Goal: Task Accomplishment & Management: Manage account settings

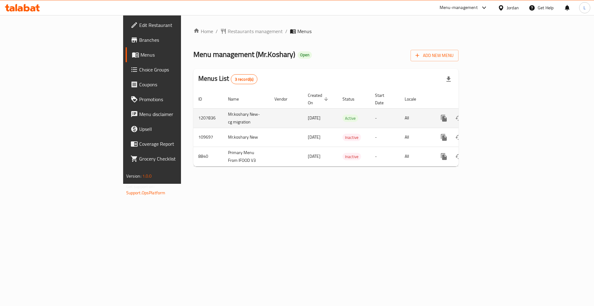
click at [496, 114] on link "enhanced table" at bounding box center [488, 118] width 15 height 15
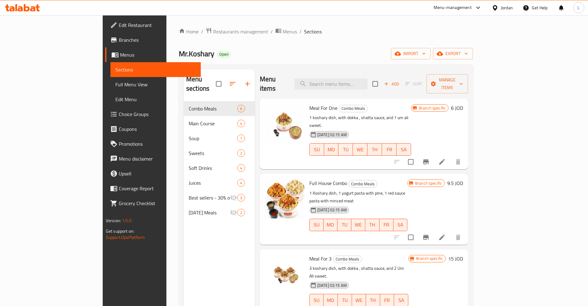
click at [309, 103] on span "Meal For One" at bounding box center [323, 107] width 28 height 9
copy span "Meal"
drag, startPoint x: 284, startPoint y: 166, endPoint x: 321, endPoint y: 166, distance: 36.5
click at [321, 179] on span "Full House Combo" at bounding box center [328, 183] width 38 height 9
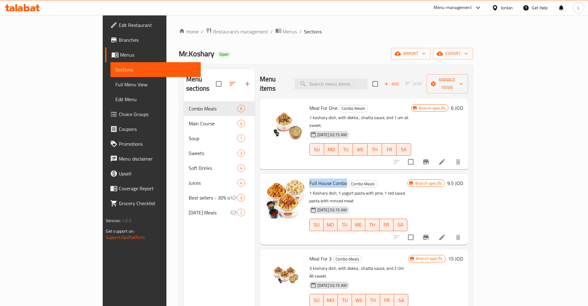
copy span "Full House Combo"
click at [314, 179] on span "Full House Combo" at bounding box center [328, 183] width 38 height 9
copy h6 "Combo"
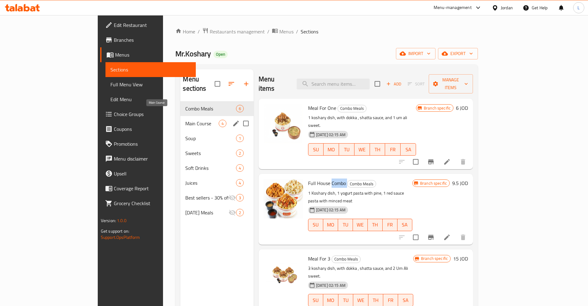
click at [185, 120] on span "Main Course" at bounding box center [201, 123] width 33 height 7
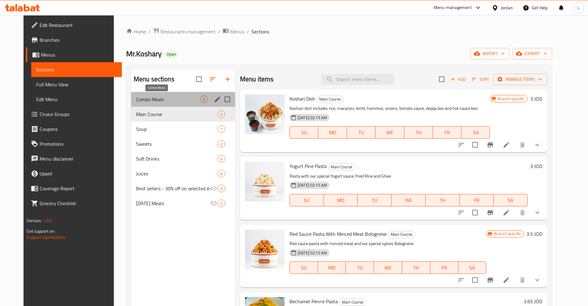
click at [144, 97] on span "Combo Meals" at bounding box center [168, 99] width 64 height 7
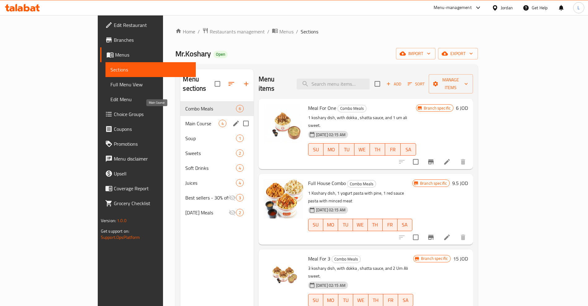
click at [185, 120] on span "Main Course" at bounding box center [201, 123] width 33 height 7
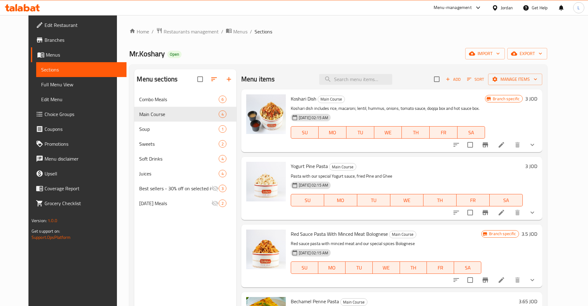
click at [291, 98] on span "Koshari Dish" at bounding box center [304, 98] width 26 height 9
copy span "Koshari"
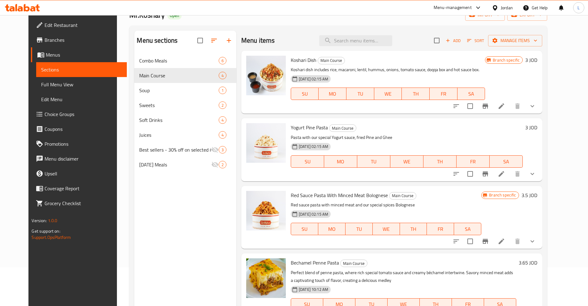
click at [291, 127] on span "Yogurt Pine Pasta" at bounding box center [309, 127] width 37 height 9
click at [302, 128] on span "Yogurt Pine Pasta" at bounding box center [309, 127] width 37 height 9
drag, startPoint x: 283, startPoint y: 127, endPoint x: 310, endPoint y: 125, distance: 26.3
click at [310, 125] on span "Yogurt Pine Pasta" at bounding box center [309, 127] width 37 height 9
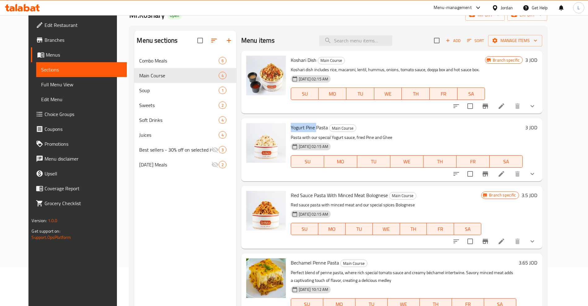
copy span "Yogurt Pine"
click at [315, 128] on span "Yogurt Pine Pasta" at bounding box center [309, 127] width 37 height 9
copy h6 "Pasta"
drag, startPoint x: 284, startPoint y: 193, endPoint x: 307, endPoint y: 192, distance: 22.9
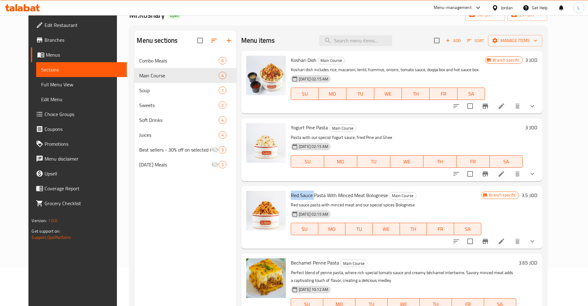
click at [307, 192] on span "Red Sauce Pasta With Minced Meat Bolognese" at bounding box center [339, 195] width 97 height 9
copy span "Red Sauce"
drag, startPoint x: 331, startPoint y: 195, endPoint x: 379, endPoint y: 190, distance: 48.8
click at [379, 190] on div "Red Sauce Pasta With Minced Meat Bolognese Main Course Red sauce pasta with min…" at bounding box center [386, 217] width 196 height 58
copy span "Minced Meat Bolognese"
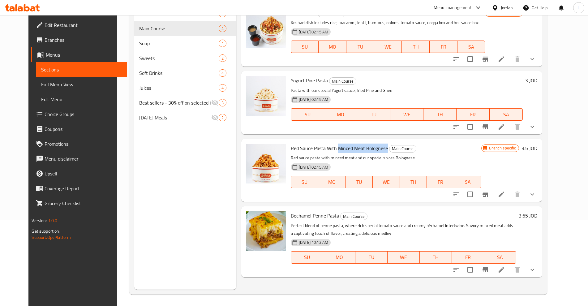
scroll to position [87, 0]
click at [293, 218] on span "Bechamel Penne Pasta" at bounding box center [315, 214] width 48 height 9
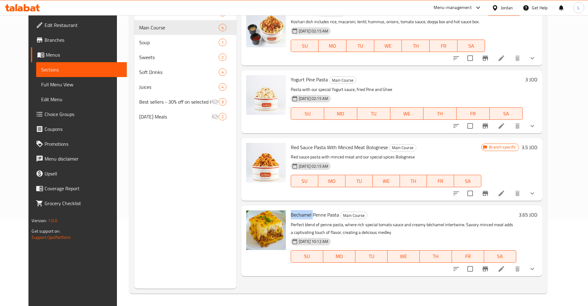
click at [293, 218] on span "Bechamel Penne Pasta" at bounding box center [315, 214] width 48 height 9
copy span "Bechamel"
click at [315, 213] on span "Bechamel Penne Pasta" at bounding box center [315, 214] width 48 height 9
drag, startPoint x: 305, startPoint y: 215, endPoint x: 332, endPoint y: 214, distance: 26.9
click at [332, 214] on h6 "Bechamel Penne Pasta Main Course" at bounding box center [404, 214] width 226 height 9
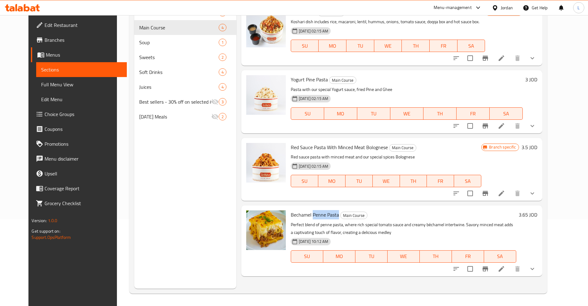
copy span "Penne Pasta"
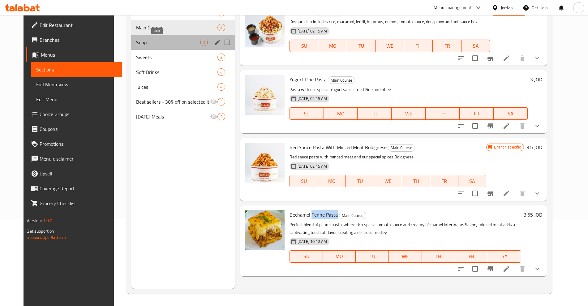
click at [144, 39] on span "Soup" at bounding box center [168, 42] width 64 height 7
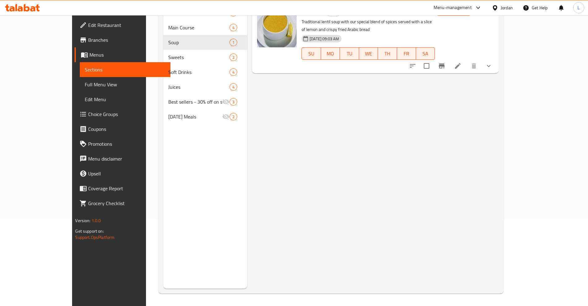
scroll to position [9, 0]
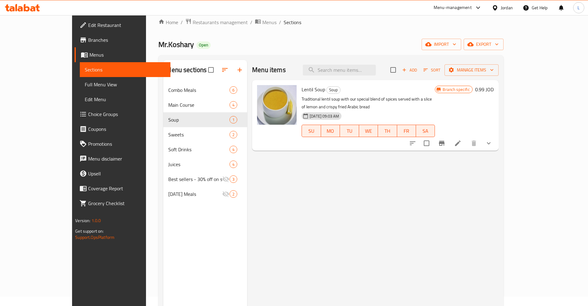
click at [302, 87] on span "Lentil Soup" at bounding box center [314, 89] width 24 height 9
click at [302, 88] on span "Lentil Soup" at bounding box center [314, 89] width 24 height 9
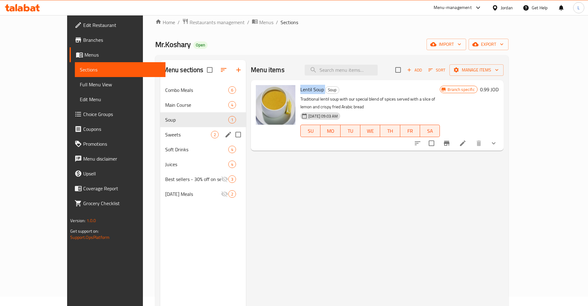
click at [165, 131] on span "Sweets" at bounding box center [188, 134] width 46 height 7
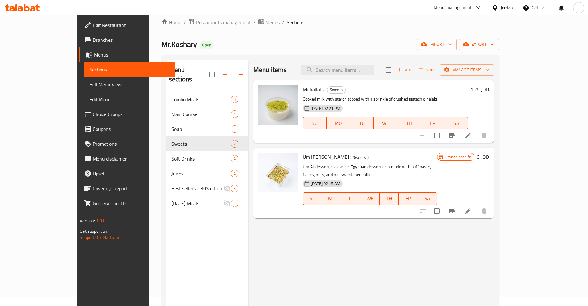
click at [303, 86] on span "Muhallabia" at bounding box center [314, 89] width 23 height 9
click at [303, 157] on span "Um Ali Sweet" at bounding box center [326, 156] width 46 height 9
drag, startPoint x: 282, startPoint y: 157, endPoint x: 299, endPoint y: 157, distance: 16.7
click at [300, 157] on div "Um Ali Sweet Sweets Um Ali dessert is a classic Egyptian dessert dish made with…" at bounding box center [369, 183] width 139 height 66
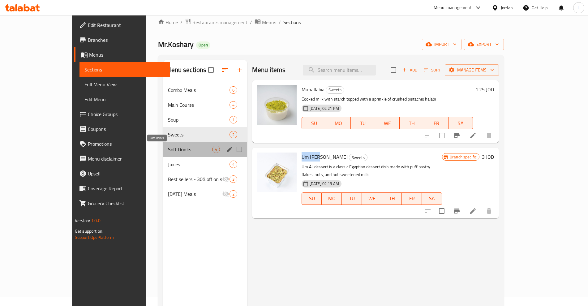
click at [168, 148] on span "Soft Drinks" at bounding box center [190, 149] width 44 height 7
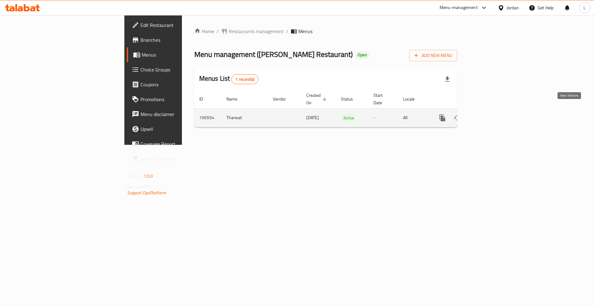
click at [491, 114] on icon "enhanced table" at bounding box center [486, 117] width 7 height 7
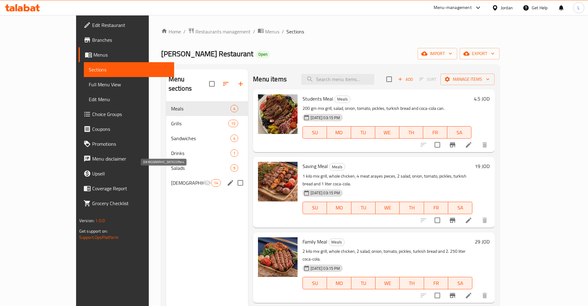
click at [171, 179] on span "Jezawi Offers" at bounding box center [187, 182] width 32 height 7
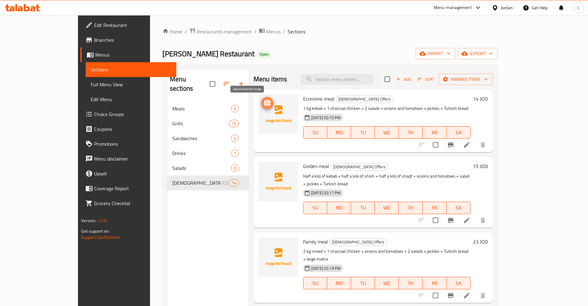
click at [264, 104] on icon "upload picture" at bounding box center [267, 103] width 6 height 6
click at [488, 100] on h6 "14 JOD" at bounding box center [480, 98] width 15 height 9
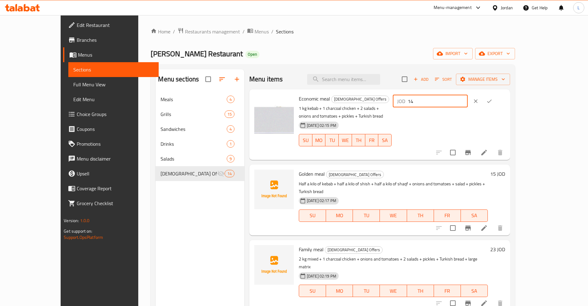
drag, startPoint x: 515, startPoint y: 101, endPoint x: 449, endPoint y: 111, distance: 66.4
click at [451, 111] on div "Economic meal Jezawi Offers 1 kg kebab + 1 charcoal chicken + 2 salads + onions…" at bounding box center [401, 125] width 211 height 66
type input "16.20"
click at [496, 101] on button "ok" at bounding box center [490, 101] width 14 height 14
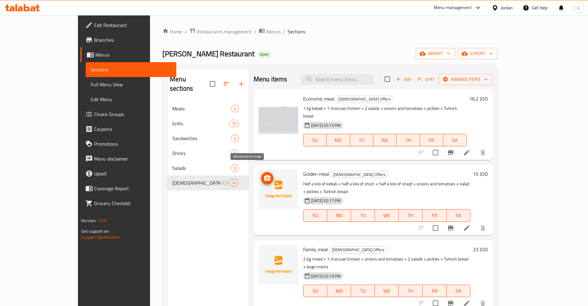
click at [264, 175] on icon "upload picture" at bounding box center [267, 178] width 6 height 6
click at [488, 170] on h6 "15 JOD" at bounding box center [480, 174] width 15 height 9
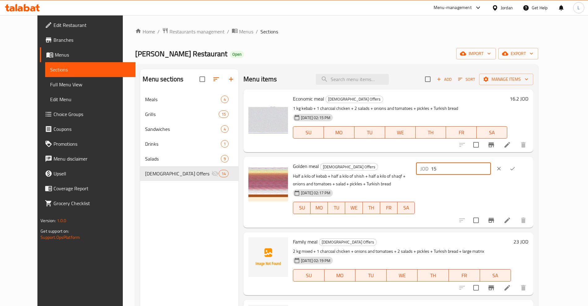
drag, startPoint x: 495, startPoint y: 171, endPoint x: 439, endPoint y: 184, distance: 57.4
click at [440, 184] on div "Golden meal Jezawi Offers Half a kilo of kebab + half a kilo of shish + half a …" at bounding box center [411, 192] width 240 height 66
type input "17.25"
click at [516, 168] on icon "ok" at bounding box center [513, 169] width 6 height 6
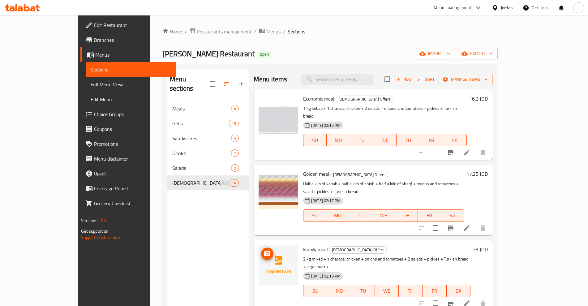
click at [264, 250] on icon "upload picture" at bounding box center [267, 253] width 7 height 7
click at [488, 245] on h6 "23 JOD" at bounding box center [480, 249] width 15 height 9
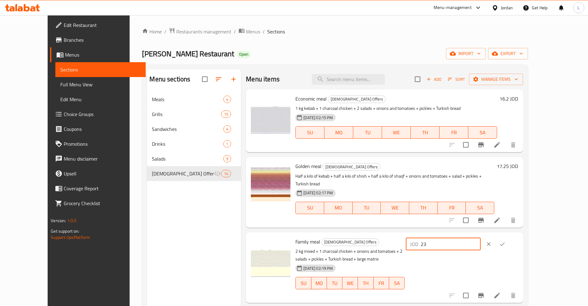
drag, startPoint x: 496, startPoint y: 237, endPoint x: 448, endPoint y: 250, distance: 49.5
click at [448, 250] on div "Family meal Jezawi Offers 2 kg mixed + 1 charcoal chicken + onions and tomatoes…" at bounding box center [407, 268] width 228 height 66
type input "26.45"
click at [505, 242] on icon "ok" at bounding box center [502, 243] width 5 height 3
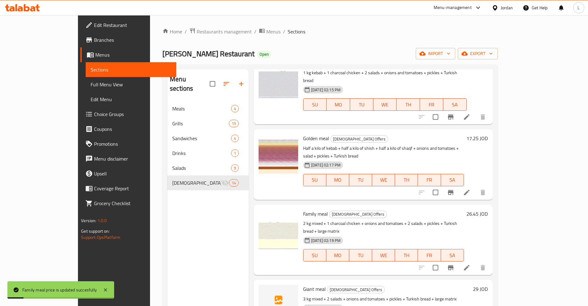
scroll to position [116, 0]
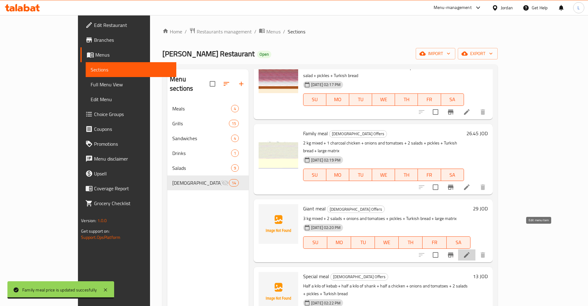
click at [470, 252] on icon at bounding box center [467, 255] width 6 height 6
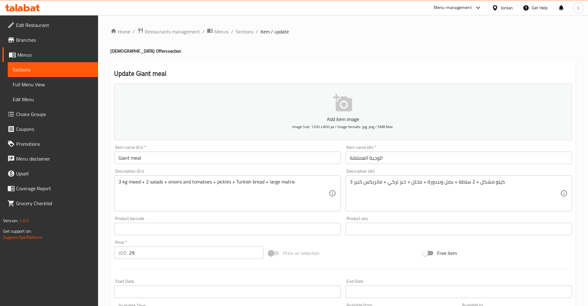
click at [33, 73] on span "Sections" at bounding box center [53, 69] width 80 height 7
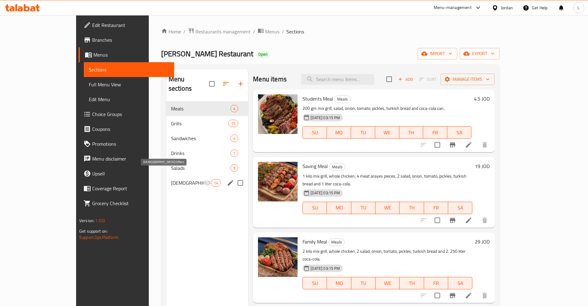
drag, startPoint x: 143, startPoint y: 174, endPoint x: 222, endPoint y: 180, distance: 79.2
click at [171, 179] on span "[DEMOGRAPHIC_DATA] Offers" at bounding box center [187, 182] width 32 height 7
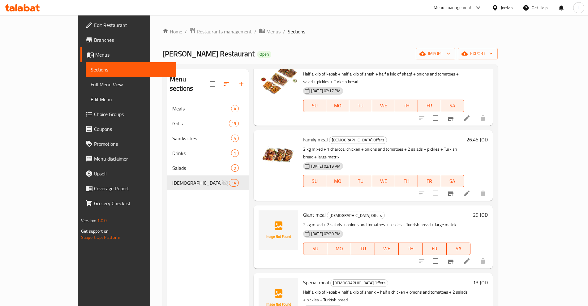
scroll to position [116, 0]
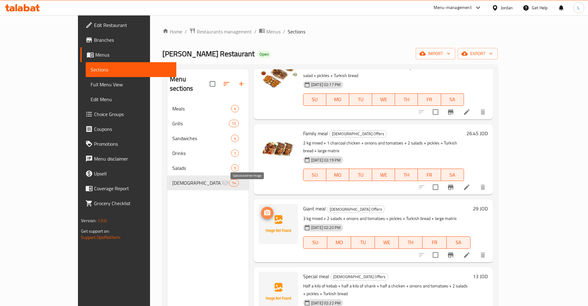
click at [264, 210] on icon "upload picture" at bounding box center [267, 213] width 6 height 6
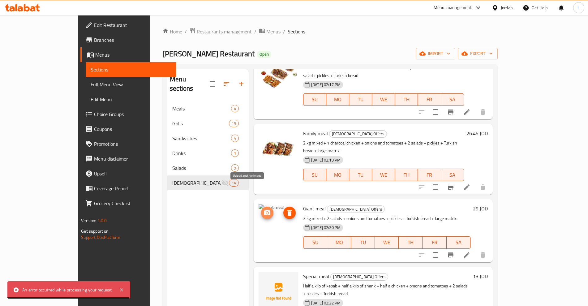
click at [264, 209] on icon "upload picture" at bounding box center [267, 212] width 7 height 7
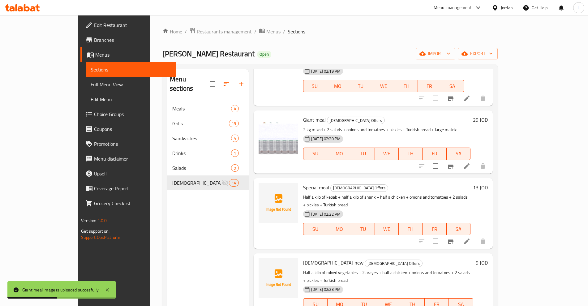
scroll to position [39, 0]
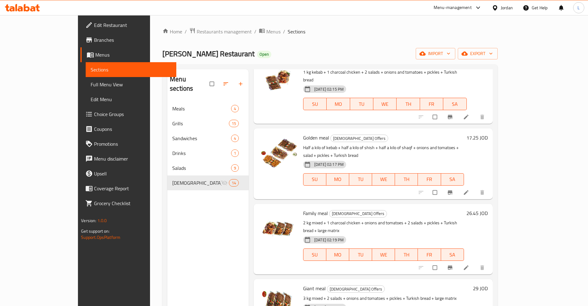
scroll to position [77, 0]
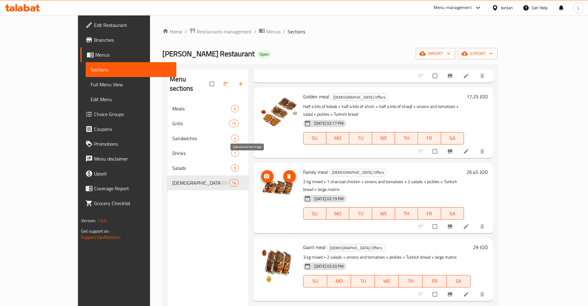
click at [264, 173] on icon "upload picture" at bounding box center [267, 176] width 6 height 6
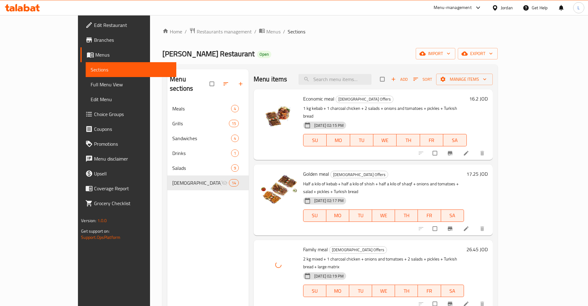
click at [303, 169] on span "Golden meal" at bounding box center [316, 173] width 26 height 9
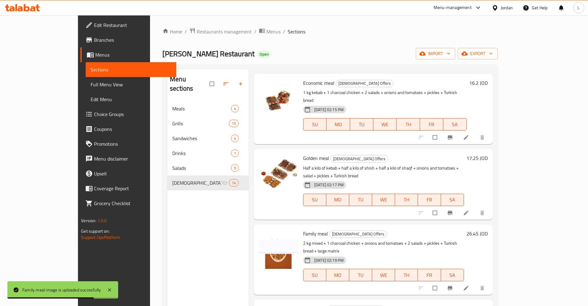
scroll to position [39, 0]
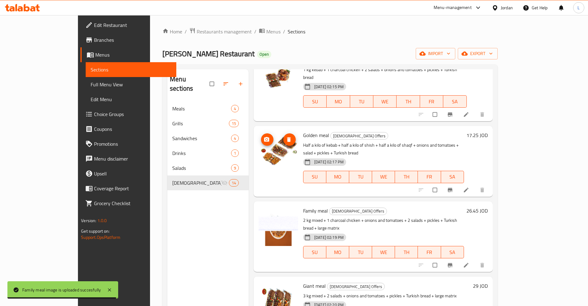
click at [261, 136] on span "upload picture" at bounding box center [267, 139] width 12 height 6
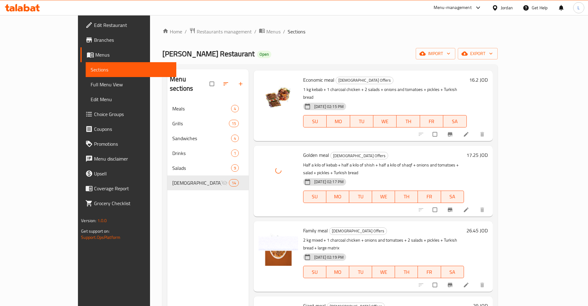
scroll to position [0, 0]
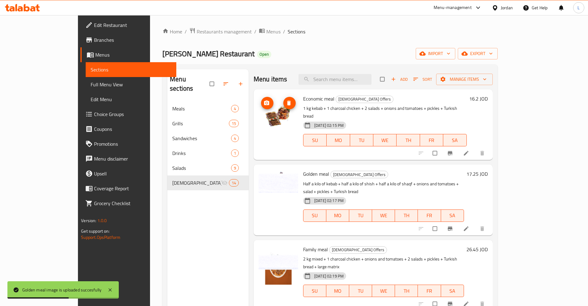
click at [264, 105] on icon "upload picture" at bounding box center [267, 103] width 6 height 6
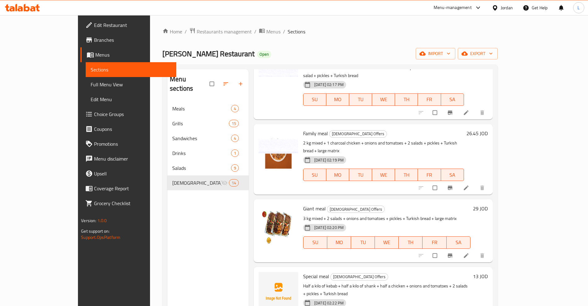
scroll to position [155, 0]
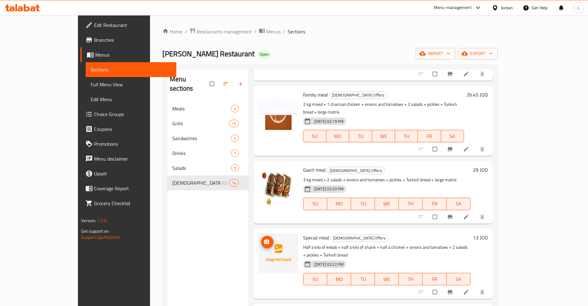
click at [266, 241] on circle "upload picture" at bounding box center [267, 242] width 2 height 2
click at [488, 233] on h6 "13 JOD" at bounding box center [480, 237] width 15 height 9
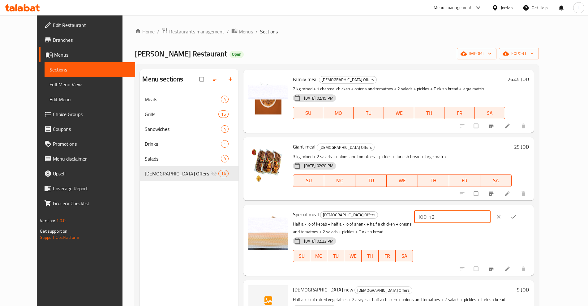
drag, startPoint x: 490, startPoint y: 217, endPoint x: 441, endPoint y: 222, distance: 49.7
click at [441, 222] on div "Special meal Jezawi Offers Half a kilo of kebab + half a kilo of shank + half a…" at bounding box center [411, 241] width 241 height 66
type input "14.95"
click at [522, 220] on button "ok" at bounding box center [514, 217] width 15 height 14
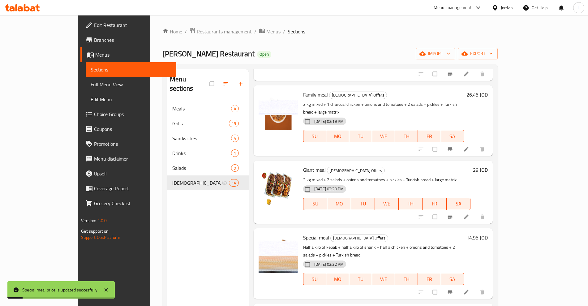
scroll to position [232, 0]
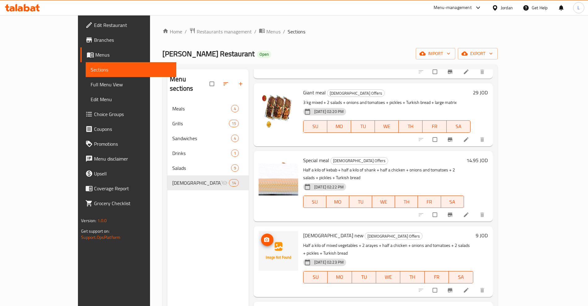
click at [264, 237] on icon "upload picture" at bounding box center [267, 240] width 6 height 6
click at [488, 231] on div "9 JOD" at bounding box center [480, 235] width 15 height 9
click at [488, 231] on h6 "9 JOD" at bounding box center [482, 235] width 12 height 9
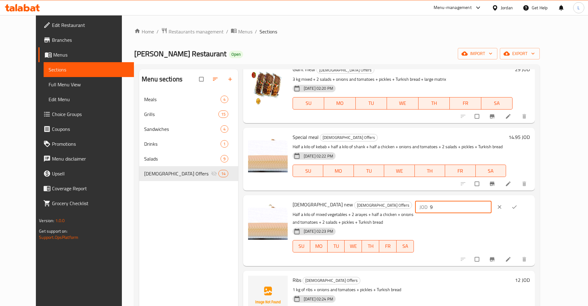
drag, startPoint x: 494, startPoint y: 207, endPoint x: 447, endPoint y: 213, distance: 46.5
click at [447, 213] on div "Jezawi new Jezawi Offers Half a kilo of mixed vegetables + 2 arayes + half a ch…" at bounding box center [411, 231] width 242 height 66
type input "10.35"
click at [518, 205] on icon "ok" at bounding box center [514, 207] width 6 height 6
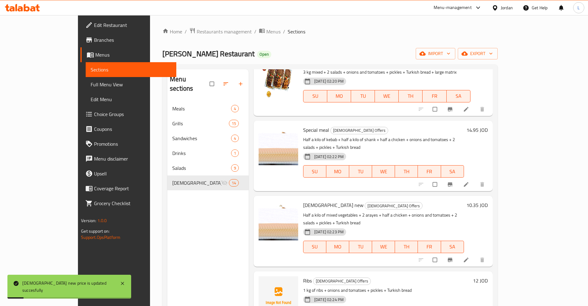
scroll to position [309, 0]
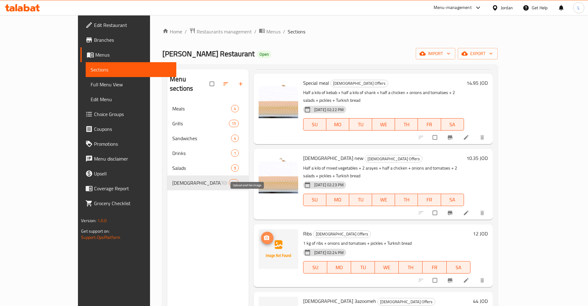
click at [264, 235] on icon "upload picture" at bounding box center [267, 238] width 6 height 6
click at [488, 229] on h6 "12 JOD" at bounding box center [480, 233] width 15 height 9
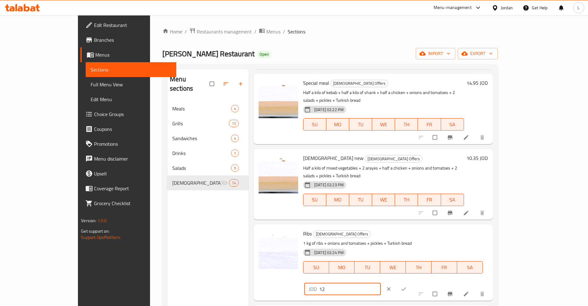
drag, startPoint x: 499, startPoint y: 194, endPoint x: 442, endPoint y: 205, distance: 58.4
click at [442, 227] on div "Ribs Jezawi Offers 1 kg of ribs + onions and tomatoes + pickles + Turkish bread…" at bounding box center [396, 262] width 190 height 71
type input "13.8"
click at [407, 286] on icon "ok" at bounding box center [404, 289] width 6 height 6
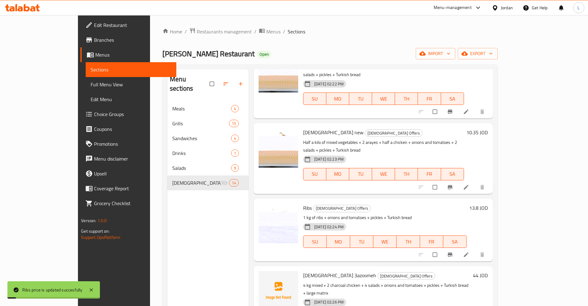
scroll to position [348, 0]
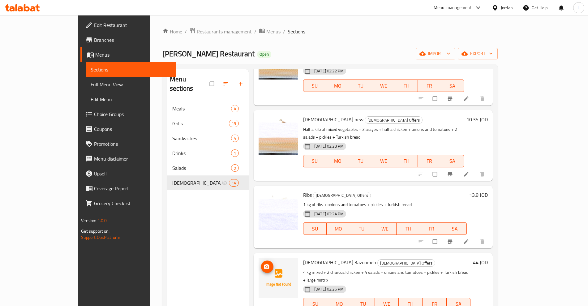
click at [264, 264] on icon "upload picture" at bounding box center [267, 267] width 6 height 6
click at [488, 258] on h6 "44 JOD" at bounding box center [480, 262] width 15 height 9
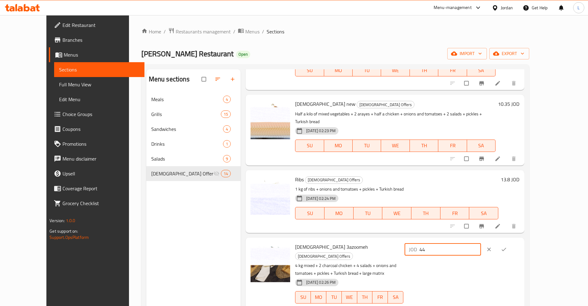
drag, startPoint x: 503, startPoint y: 226, endPoint x: 458, endPoint y: 236, distance: 45.9
click at [458, 243] on div "JOD 44 ​" at bounding box center [461, 277] width 116 height 69
type input "50.6"
click at [508, 246] on span "ok" at bounding box center [504, 249] width 7 height 6
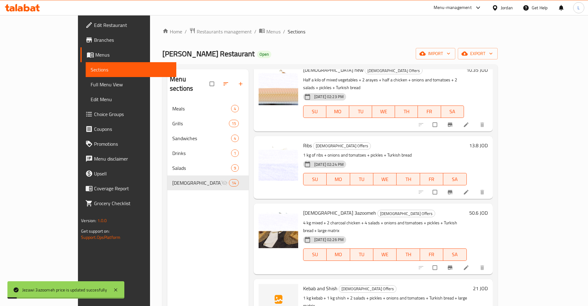
scroll to position [464, 0]
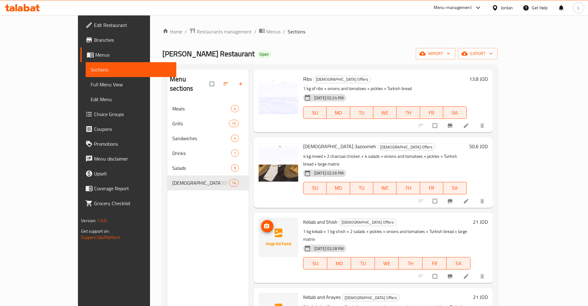
click at [264, 223] on icon "upload picture" at bounding box center [266, 225] width 5 height 5
click at [488, 218] on h6 "21 JOD" at bounding box center [480, 222] width 15 height 9
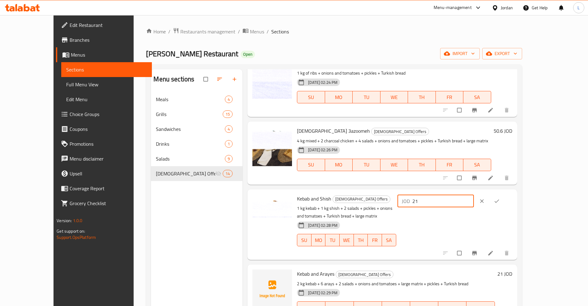
drag, startPoint x: 511, startPoint y: 177, endPoint x: 450, endPoint y: 186, distance: 62.0
click at [450, 192] on div "Kebab and Shish Jezawi Offers 1 kg kebab + 1 kg shish + 2 salads + pickles + on…" at bounding box center [405, 225] width 220 height 66
type input "24.15"
click at [500, 198] on icon "ok" at bounding box center [497, 201] width 6 height 6
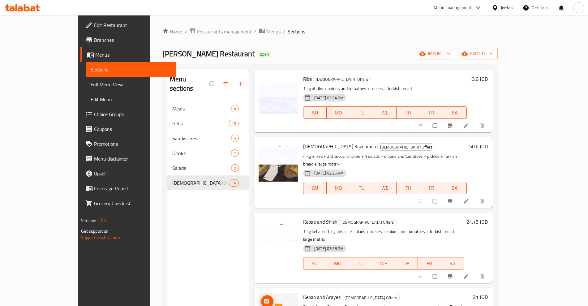
click at [264, 299] on icon "upload picture" at bounding box center [266, 301] width 5 height 5
click at [488, 293] on h6 "21 JOD" at bounding box center [480, 297] width 15 height 9
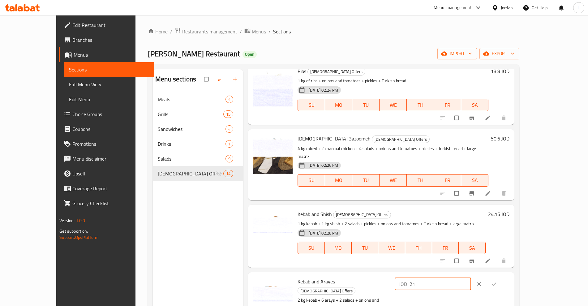
drag, startPoint x: 502, startPoint y: 246, endPoint x: 443, endPoint y: 258, distance: 60.9
click at [443, 275] on div "Kebab and Arayes Jezawi Offers 2 kg kebab + 6 arays + 2 salads + onions and tom…" at bounding box center [403, 312] width 217 height 74
type input "24.15"
click at [497, 281] on icon "ok" at bounding box center [494, 284] width 6 height 6
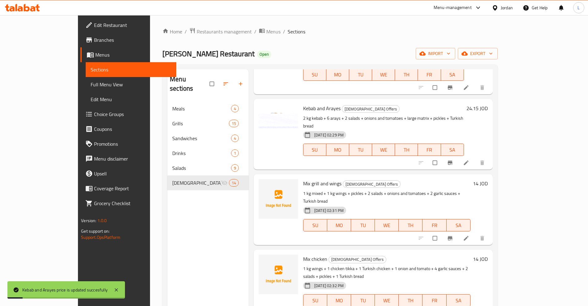
scroll to position [656, 0]
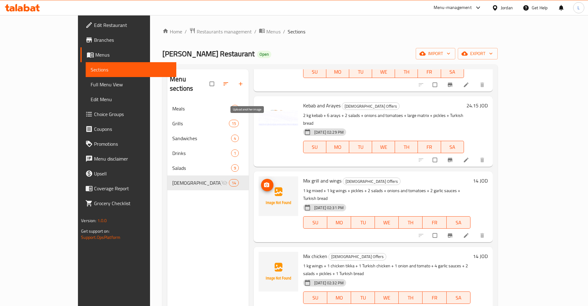
click at [264, 182] on icon "upload picture" at bounding box center [267, 185] width 6 height 6
drag, startPoint x: 544, startPoint y: 186, endPoint x: 549, endPoint y: 186, distance: 4.6
click at [488, 252] on div "14 JOD" at bounding box center [479, 256] width 17 height 9
click at [488, 252] on h6 "14 JOD" at bounding box center [480, 256] width 15 height 9
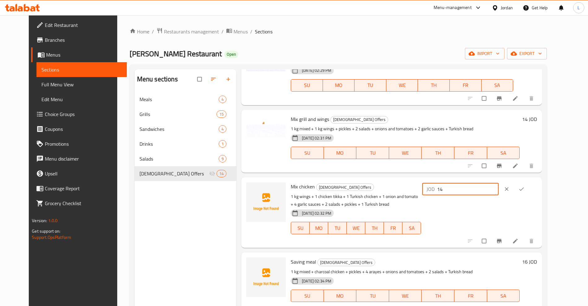
drag, startPoint x: 487, startPoint y: 192, endPoint x: 453, endPoint y: 197, distance: 35.0
click at [453, 197] on div "Mix chicken Jezawi Offers 1 kg wings + 1 chicken tikka + 1 Turkish chicken + 1 …" at bounding box center [413, 213] width 251 height 66
type input "16.10"
click at [524, 188] on icon "ok" at bounding box center [522, 189] width 5 height 3
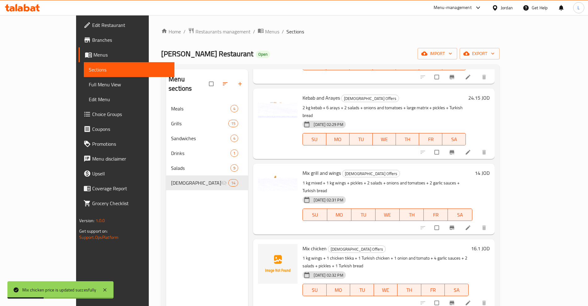
click at [490, 169] on h6 "14 JOD" at bounding box center [482, 173] width 15 height 9
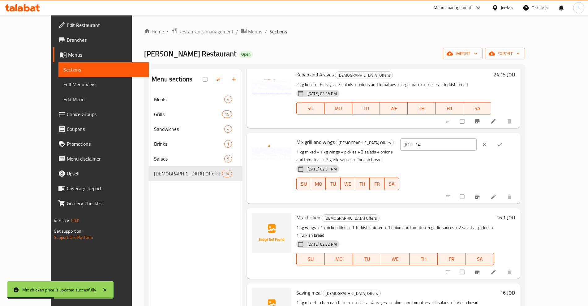
drag, startPoint x: 477, startPoint y: 126, endPoint x: 481, endPoint y: 123, distance: 4.8
click at [476, 138] on input "14" at bounding box center [446, 144] width 62 height 12
click at [458, 138] on div "JOD 14 ​" at bounding box center [457, 145] width 116 height 14
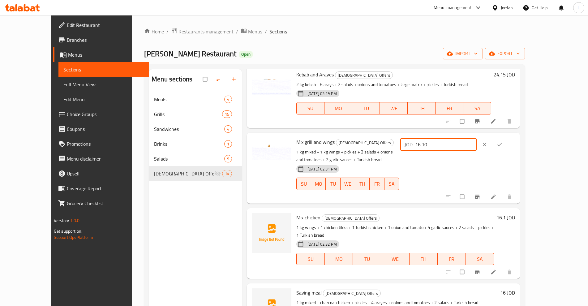
type input "16.10"
click at [503, 141] on icon "ok" at bounding box center [500, 144] width 6 height 6
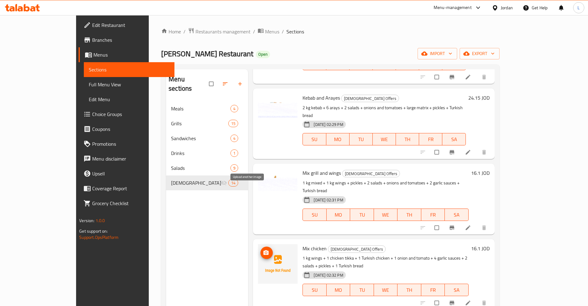
click at [264, 250] on icon "upload picture" at bounding box center [266, 252] width 5 height 5
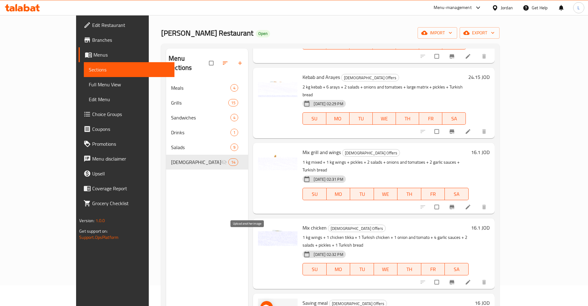
scroll to position [39, 0]
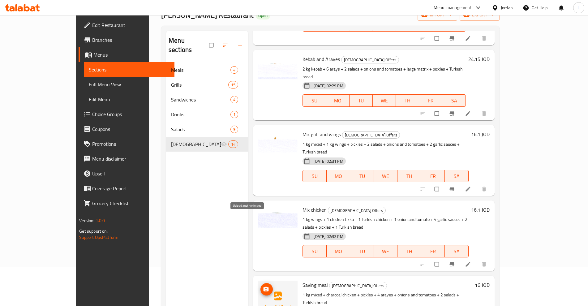
click at [261, 283] on button "upload picture" at bounding box center [267, 289] width 12 height 12
click at [490, 281] on h6 "16 JOD" at bounding box center [482, 285] width 15 height 9
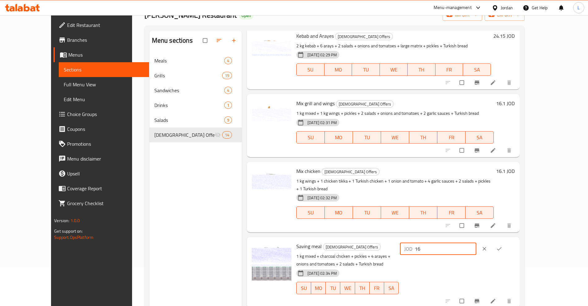
drag, startPoint x: 498, startPoint y: 218, endPoint x: 436, endPoint y: 226, distance: 63.3
click at [436, 239] on div "Saving meal Jezawi Offers 1 kg mixed + charcoal chicken + pickles + 4 arayes + …" at bounding box center [405, 272] width 223 height 66
type input "18.4"
click at [507, 242] on button "ok" at bounding box center [500, 249] width 15 height 14
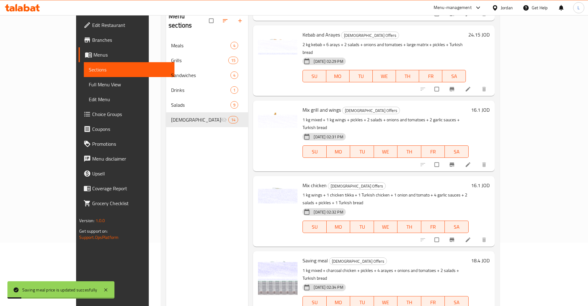
scroll to position [87, 0]
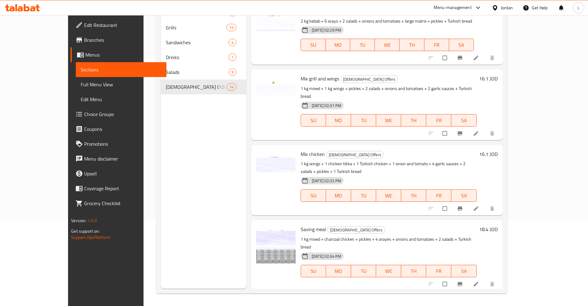
drag, startPoint x: 499, startPoint y: 239, endPoint x: 451, endPoint y: 245, distance: 48.7
type input "13.8"
click at [485, 304] on icon "ok" at bounding box center [482, 307] width 6 height 6
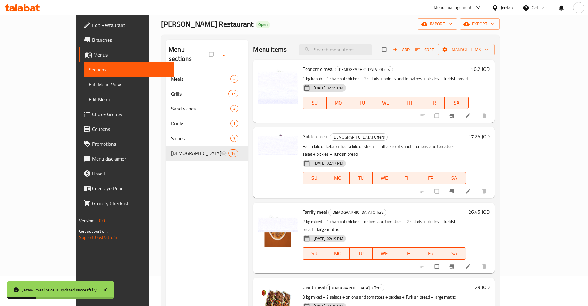
scroll to position [0, 0]
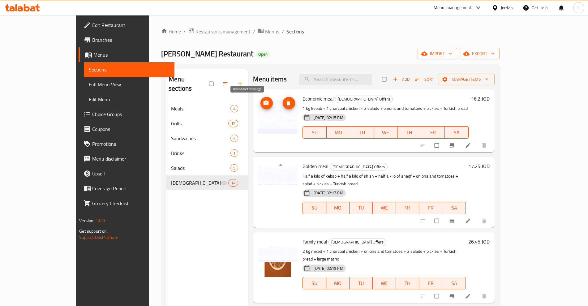
click at [264, 101] on icon "upload picture" at bounding box center [266, 103] width 5 height 5
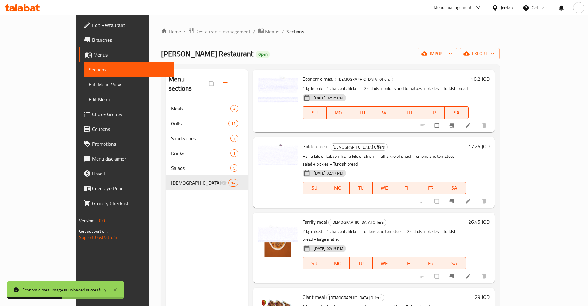
scroll to position [39, 0]
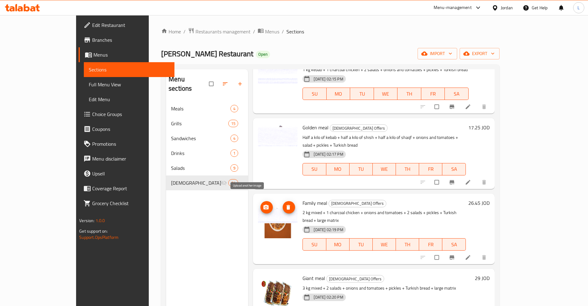
click at [261, 204] on span "upload picture" at bounding box center [267, 207] width 12 height 6
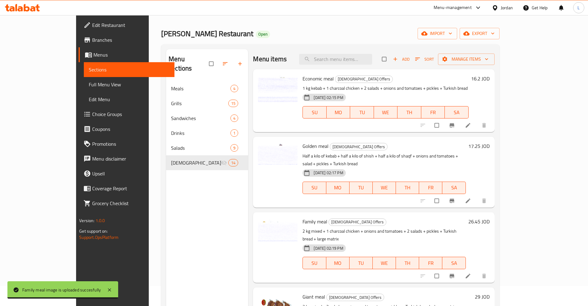
scroll to position [0, 0]
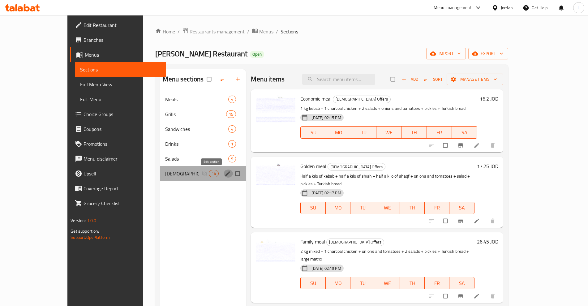
click at [226, 174] on icon "edit" at bounding box center [228, 173] width 5 height 5
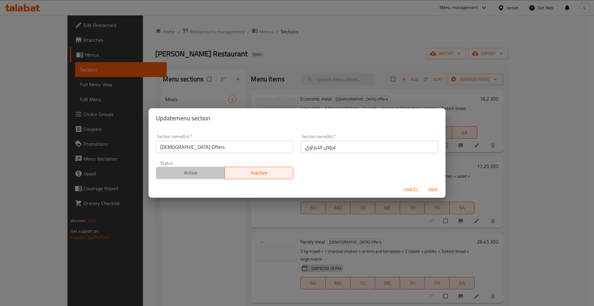
click at [201, 171] on span "Active" at bounding box center [191, 172] width 64 height 9
click at [430, 187] on span "Save" at bounding box center [433, 190] width 15 height 8
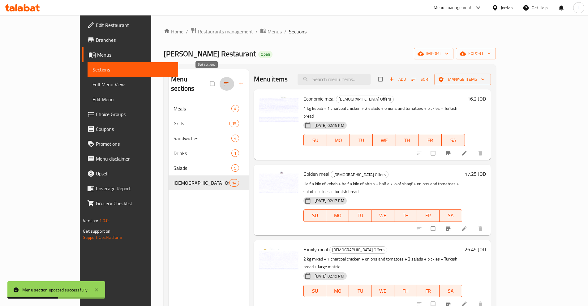
click at [223, 81] on icon "button" at bounding box center [226, 84] width 6 height 6
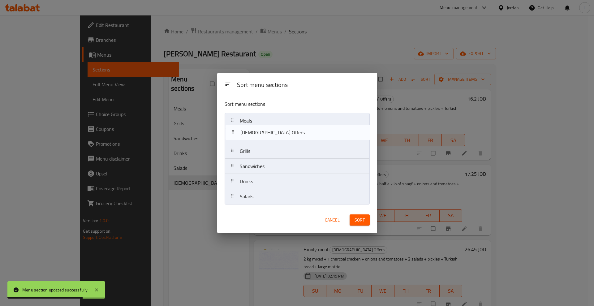
drag, startPoint x: 244, startPoint y: 198, endPoint x: 244, endPoint y: 132, distance: 66.5
click at [244, 132] on nav "Meals Grills Sandwiches Drinks Salads Jezawi Offers" at bounding box center [297, 159] width 145 height 92
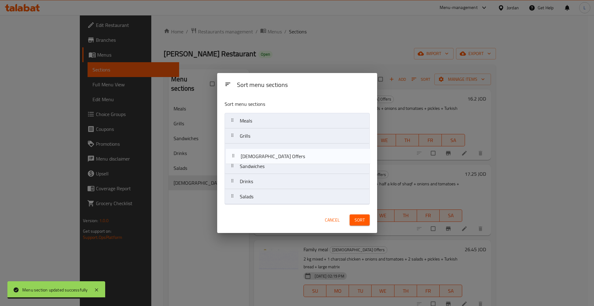
drag, startPoint x: 235, startPoint y: 138, endPoint x: 236, endPoint y: 159, distance: 21.4
click at [236, 159] on nav "Meals Jezawi Offers Grills Sandwiches Drinks Salads" at bounding box center [297, 159] width 145 height 92
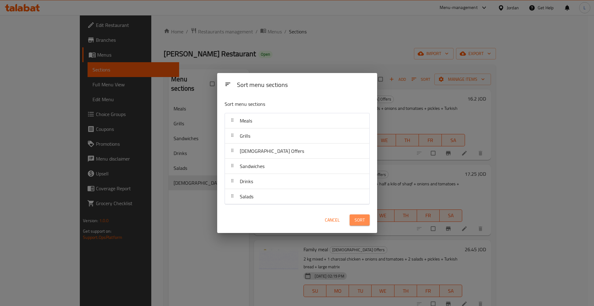
click at [364, 218] on span "Sort" at bounding box center [360, 220] width 10 height 8
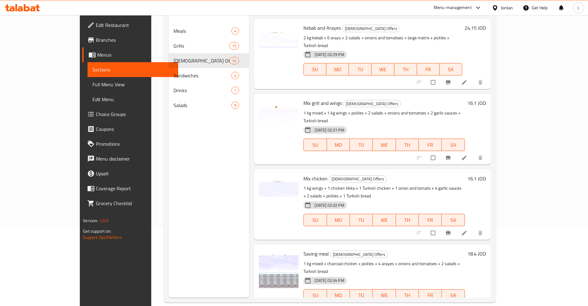
scroll to position [87, 0]
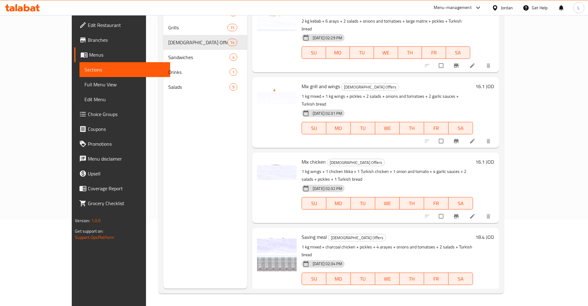
drag, startPoint x: 506, startPoint y: 237, endPoint x: 470, endPoint y: 241, distance: 36.5
type input "14"
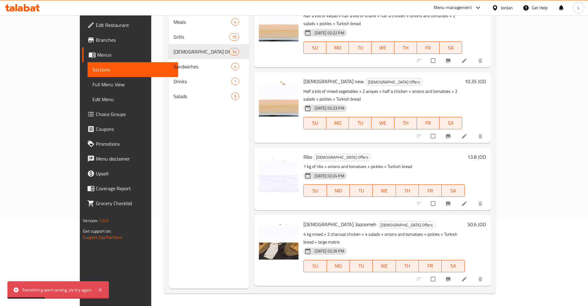
scroll to position [269, 0]
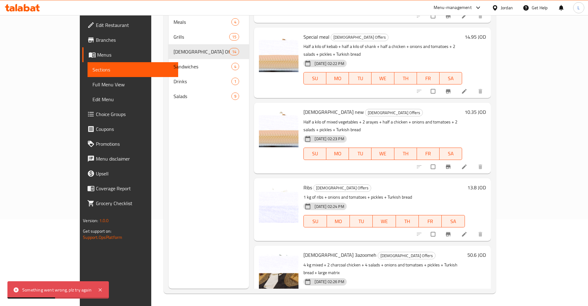
click at [486, 183] on h6 "13.8 JOD" at bounding box center [477, 187] width 19 height 9
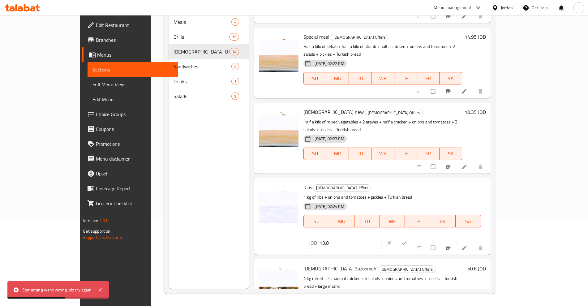
drag, startPoint x: 503, startPoint y: 150, endPoint x: 446, endPoint y: 155, distance: 56.5
click at [446, 181] on div "Ribs Jezawi Offers 1 kg of ribs + onions and tomatoes + pickles + Turkish bread…" at bounding box center [394, 216] width 187 height 71
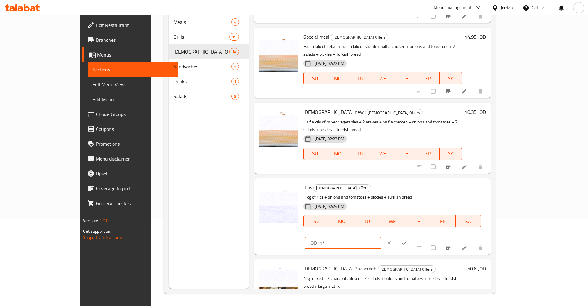
type input "14"
click at [407, 240] on icon "ok" at bounding box center [404, 243] width 6 height 6
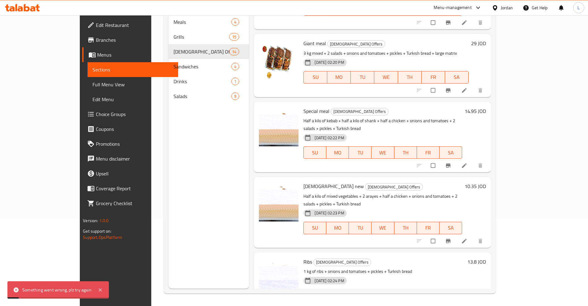
scroll to position [192, 0]
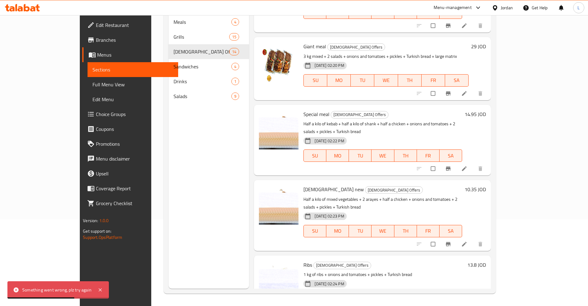
click at [486, 185] on h6 "10.35 JOD" at bounding box center [475, 189] width 21 height 9
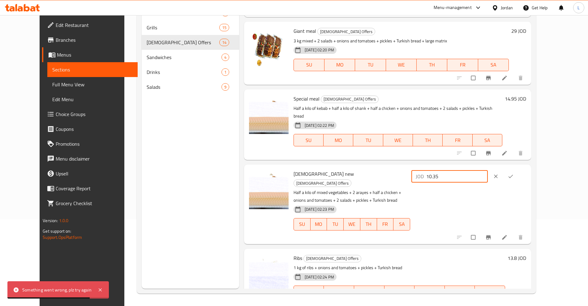
drag, startPoint x: 471, startPoint y: 163, endPoint x: 467, endPoint y: 163, distance: 4.3
click at [467, 170] on div "JOD 10.35 ​" at bounding box center [450, 176] width 76 height 12
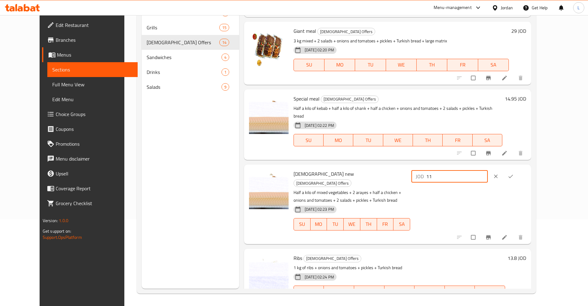
type input "11"
click at [513, 175] on icon "ok" at bounding box center [511, 176] width 5 height 3
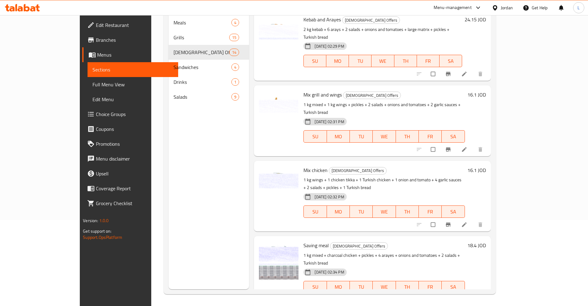
scroll to position [87, 0]
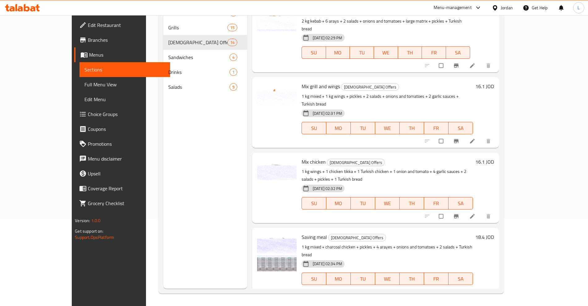
drag, startPoint x: 518, startPoint y: 233, endPoint x: 467, endPoint y: 236, distance: 50.5
drag, startPoint x: 490, startPoint y: 241, endPoint x: 471, endPoint y: 247, distance: 20.4
type input "14"
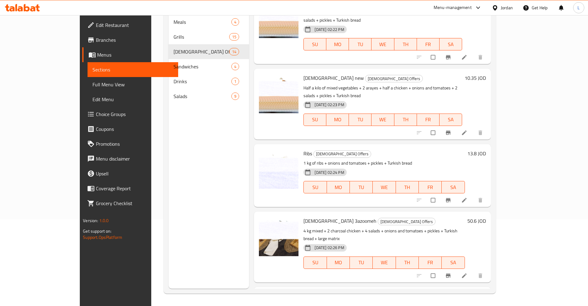
scroll to position [192, 0]
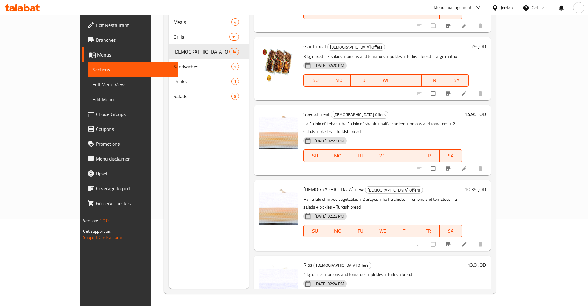
click at [486, 185] on h6 "10.35 JOD" at bounding box center [475, 189] width 21 height 9
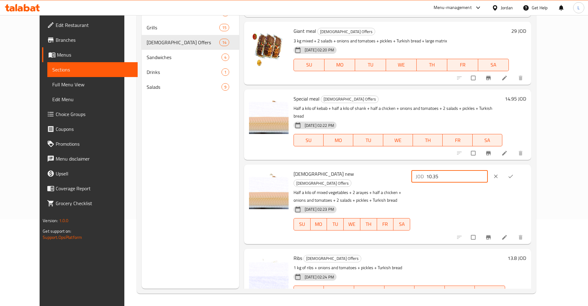
drag, startPoint x: 494, startPoint y: 162, endPoint x: 467, endPoint y: 165, distance: 28.0
click at [467, 170] on div "JOD 10.35 ​" at bounding box center [450, 176] width 76 height 12
type input "10.5"
click at [514, 173] on icon "ok" at bounding box center [511, 176] width 6 height 6
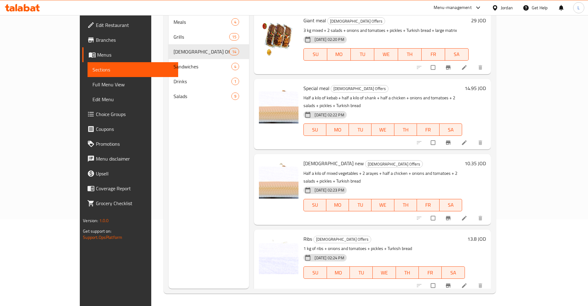
scroll to position [230, 0]
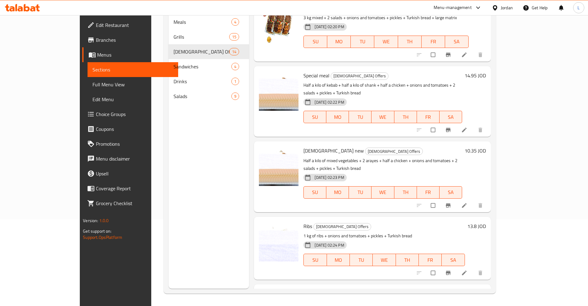
click at [486, 146] on h6 "10.35 JOD" at bounding box center [475, 150] width 21 height 9
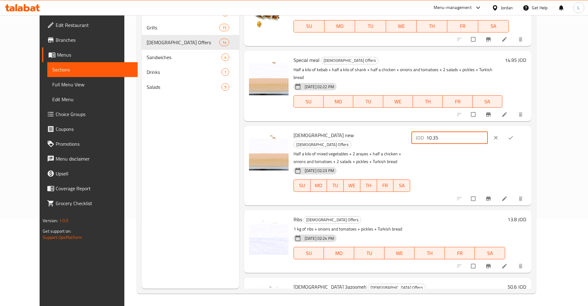
drag, startPoint x: 499, startPoint y: 125, endPoint x: 480, endPoint y: 128, distance: 19.4
click at [480, 131] on div "JOD 10.35 ​" at bounding box center [469, 138] width 115 height 14
type input "10.5"
click at [514, 135] on icon "ok" at bounding box center [511, 138] width 6 height 6
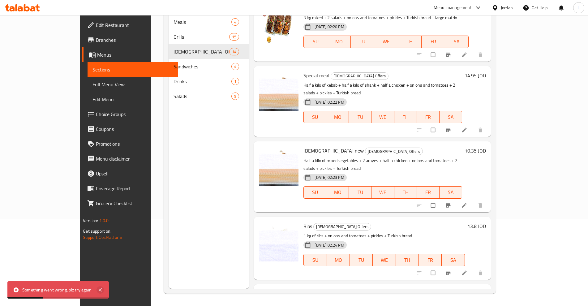
click at [97, 292] on icon at bounding box center [100, 289] width 7 height 7
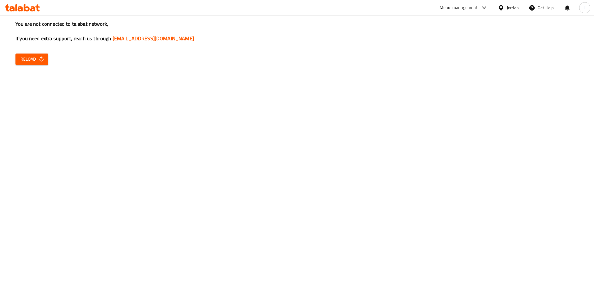
click at [24, 60] on span "Reload" at bounding box center [31, 59] width 23 height 8
click at [30, 60] on span "Reload" at bounding box center [31, 59] width 23 height 8
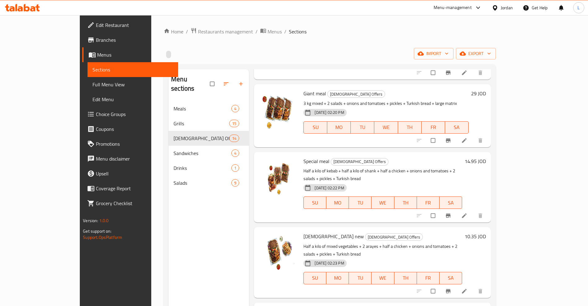
scroll to position [232, 0]
click at [486, 231] on h6 "10.35 JOD" at bounding box center [475, 235] width 21 height 9
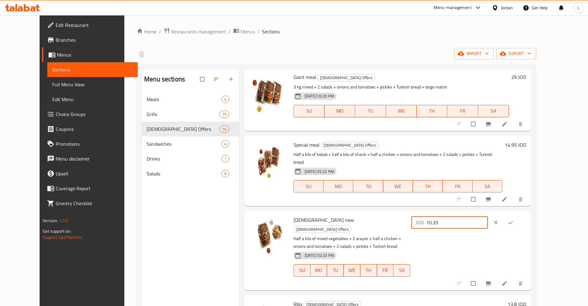
drag, startPoint x: 498, startPoint y: 205, endPoint x: 480, endPoint y: 208, distance: 18.5
click at [480, 216] on input "10.35" at bounding box center [457, 222] width 62 height 12
type input "10.5"
click at [513, 221] on icon "ok" at bounding box center [511, 222] width 5 height 3
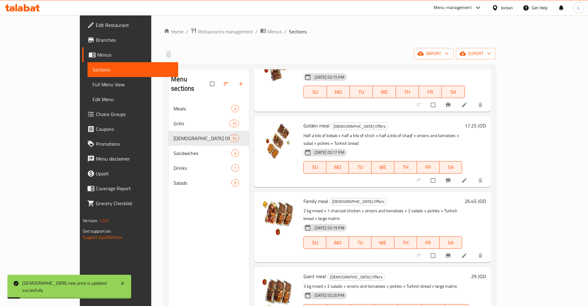
scroll to position [0, 0]
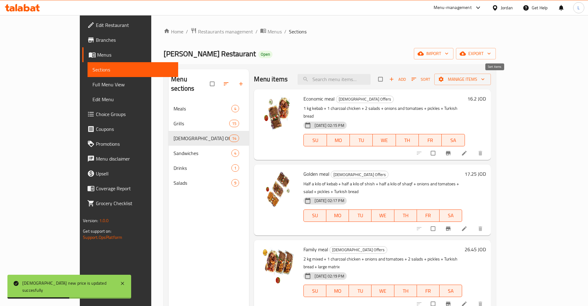
click at [430, 80] on span "Sort" at bounding box center [421, 79] width 19 height 7
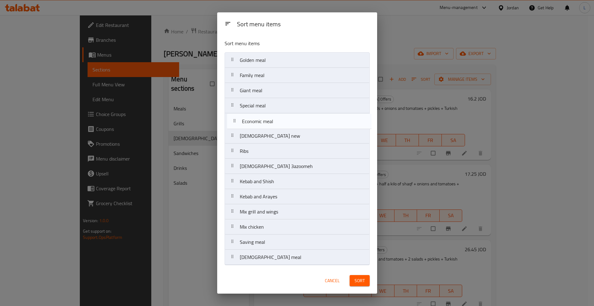
drag, startPoint x: 231, startPoint y: 58, endPoint x: 233, endPoint y: 121, distance: 62.9
click at [233, 121] on nav "Economic meal Golden meal Family meal Giant meal Special meal Jezawi new Ribs J…" at bounding box center [297, 158] width 145 height 213
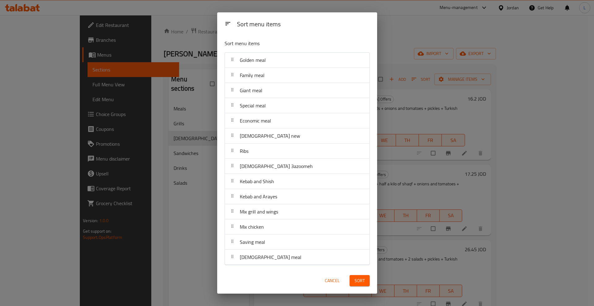
click at [355, 280] on span "Sort" at bounding box center [360, 281] width 10 height 8
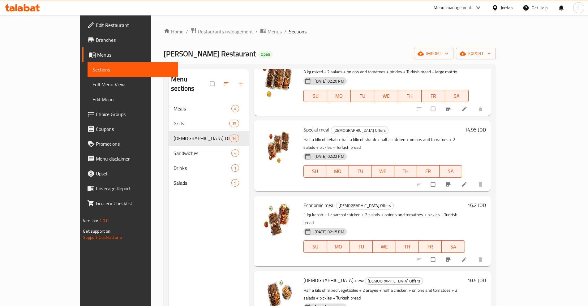
scroll to position [232, 0]
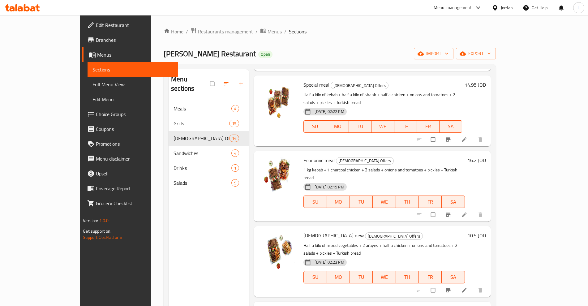
click at [486, 231] on h6 "10.5 JOD" at bounding box center [477, 235] width 19 height 9
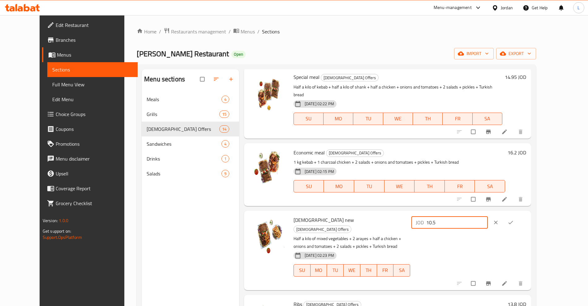
drag, startPoint x: 487, startPoint y: 205, endPoint x: 480, endPoint y: 207, distance: 7.5
click at [480, 216] on input "10.5" at bounding box center [457, 222] width 62 height 12
type input "10.7"
click at [514, 219] on icon "ok" at bounding box center [511, 222] width 6 height 6
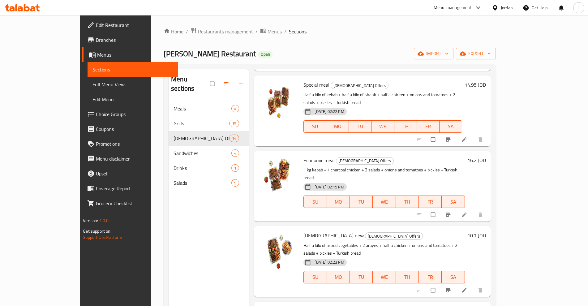
click at [486, 231] on h6 "10.7 JOD" at bounding box center [477, 235] width 19 height 9
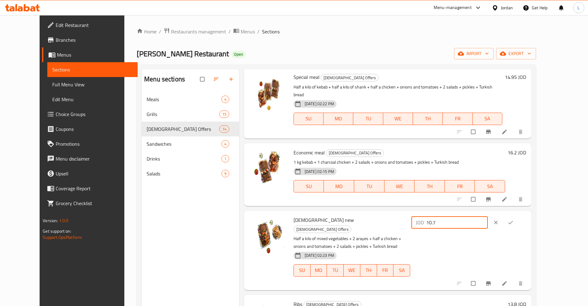
click at [480, 216] on input "10.7" at bounding box center [457, 222] width 62 height 12
type input "10.6"
click at [514, 219] on icon "ok" at bounding box center [511, 222] width 6 height 6
